Goal: Navigation & Orientation: Find specific page/section

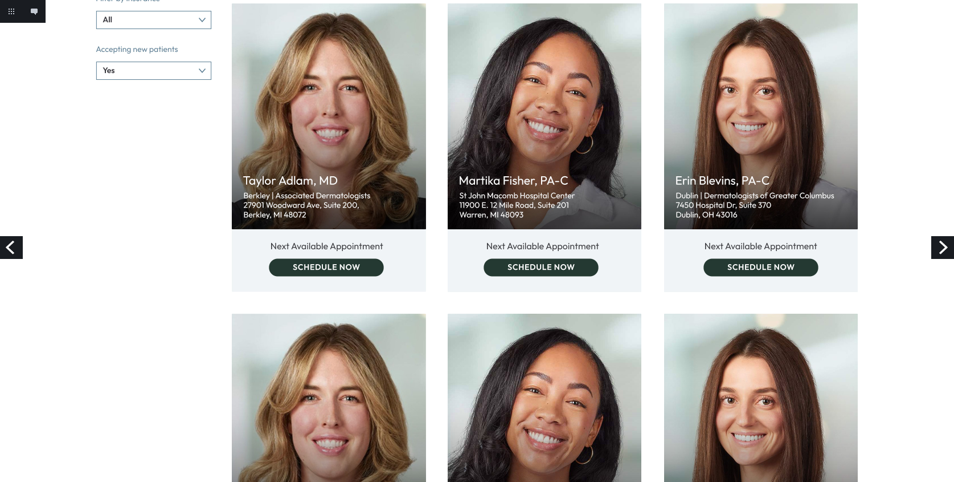
scroll to position [717, 0]
